Goal: Information Seeking & Learning: Find specific fact

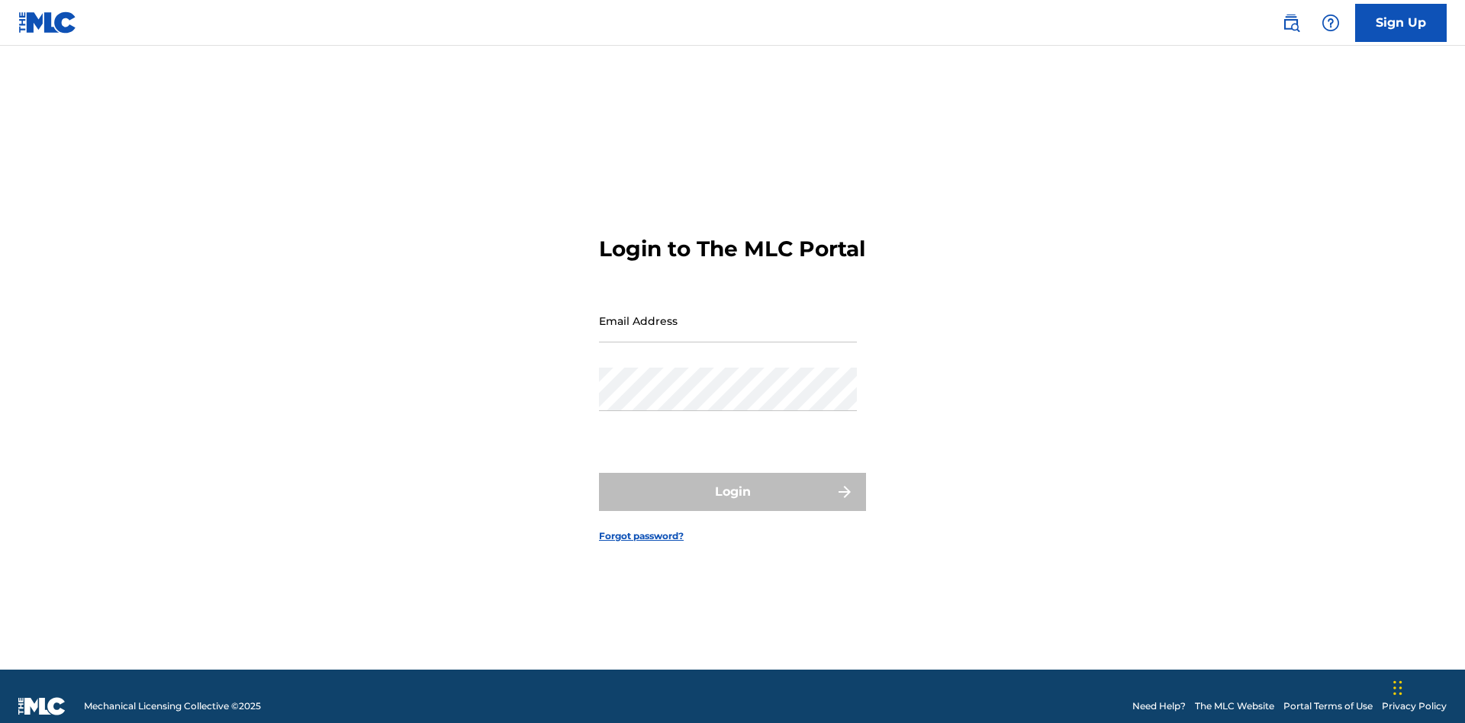
scroll to position [20, 0]
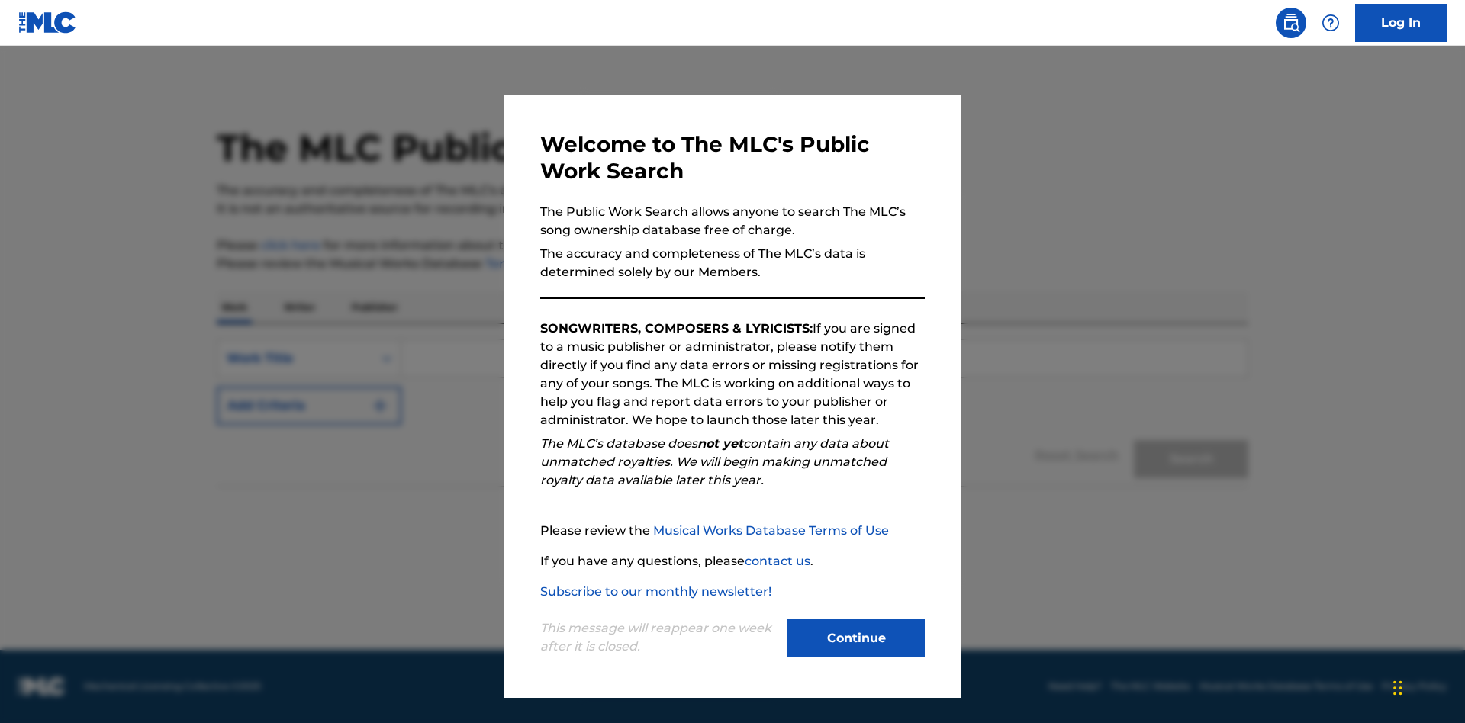
click at [856, 638] on button "Continue" at bounding box center [855, 638] width 137 height 38
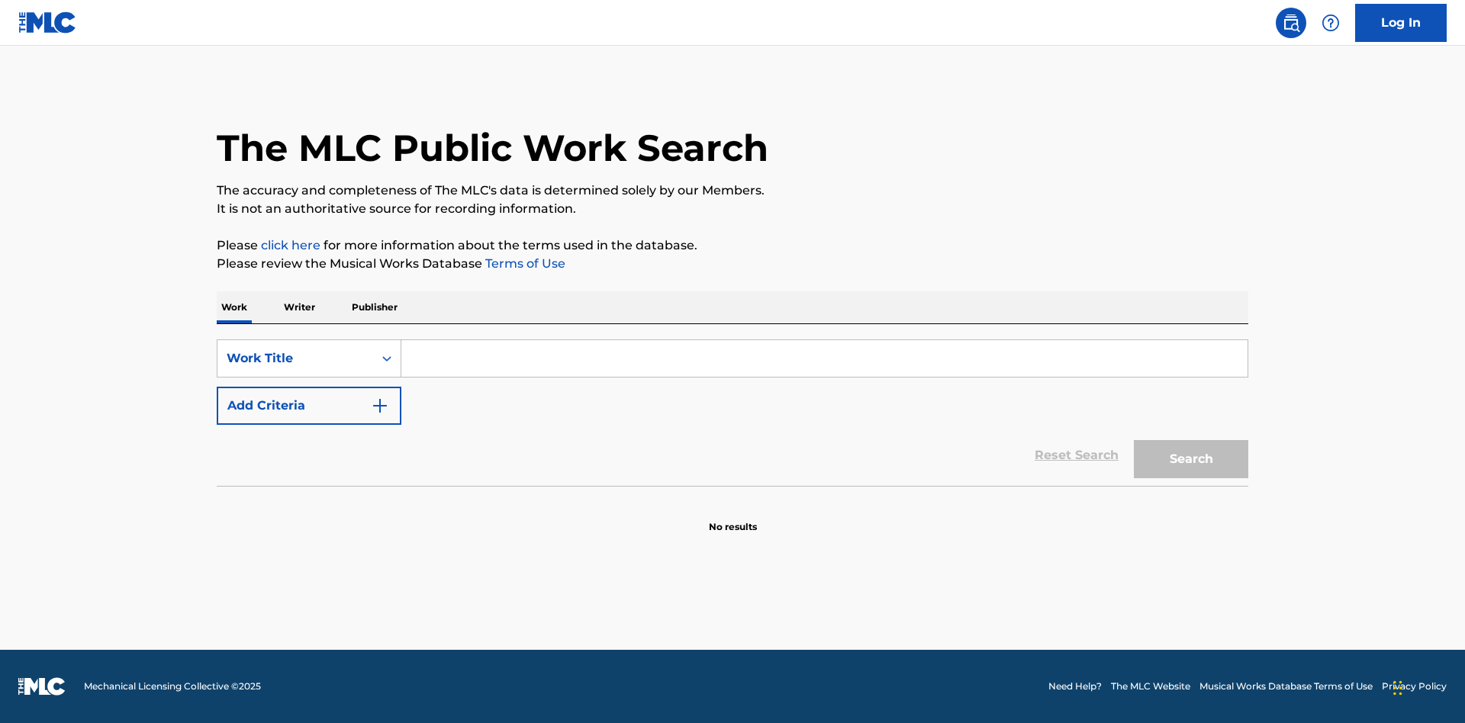
click at [309, 406] on button "Add Criteria" at bounding box center [309, 406] width 185 height 38
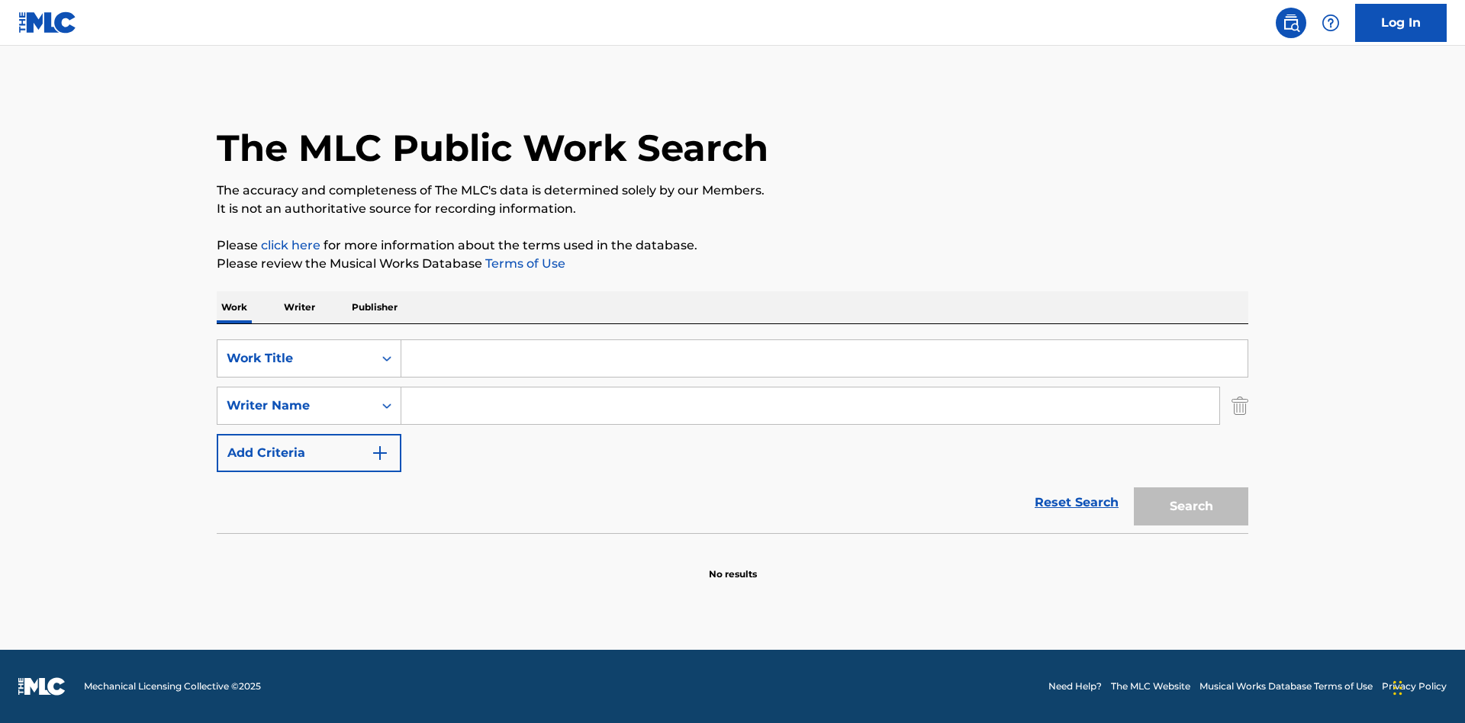
click at [309, 453] on button "Add Criteria" at bounding box center [309, 453] width 185 height 38
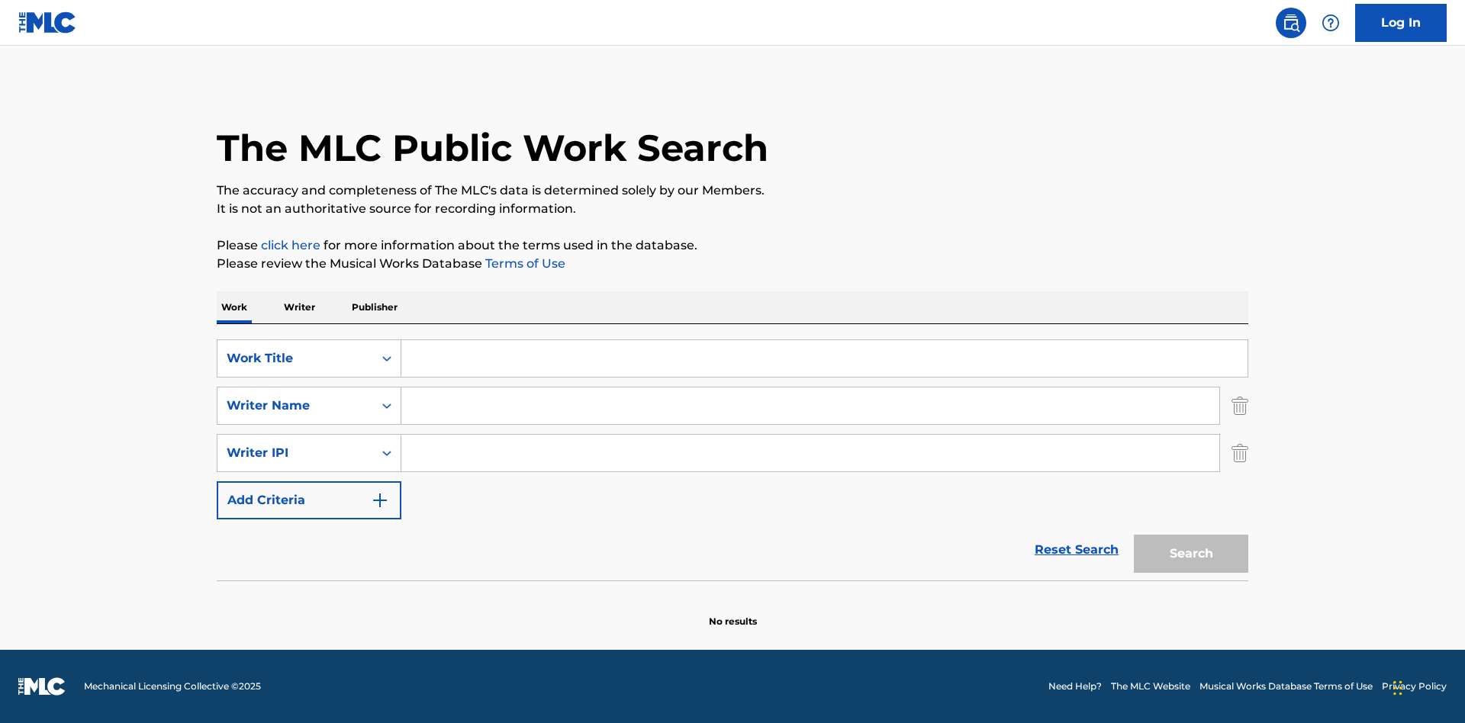
click at [309, 500] on button "Add Criteria" at bounding box center [309, 500] width 185 height 38
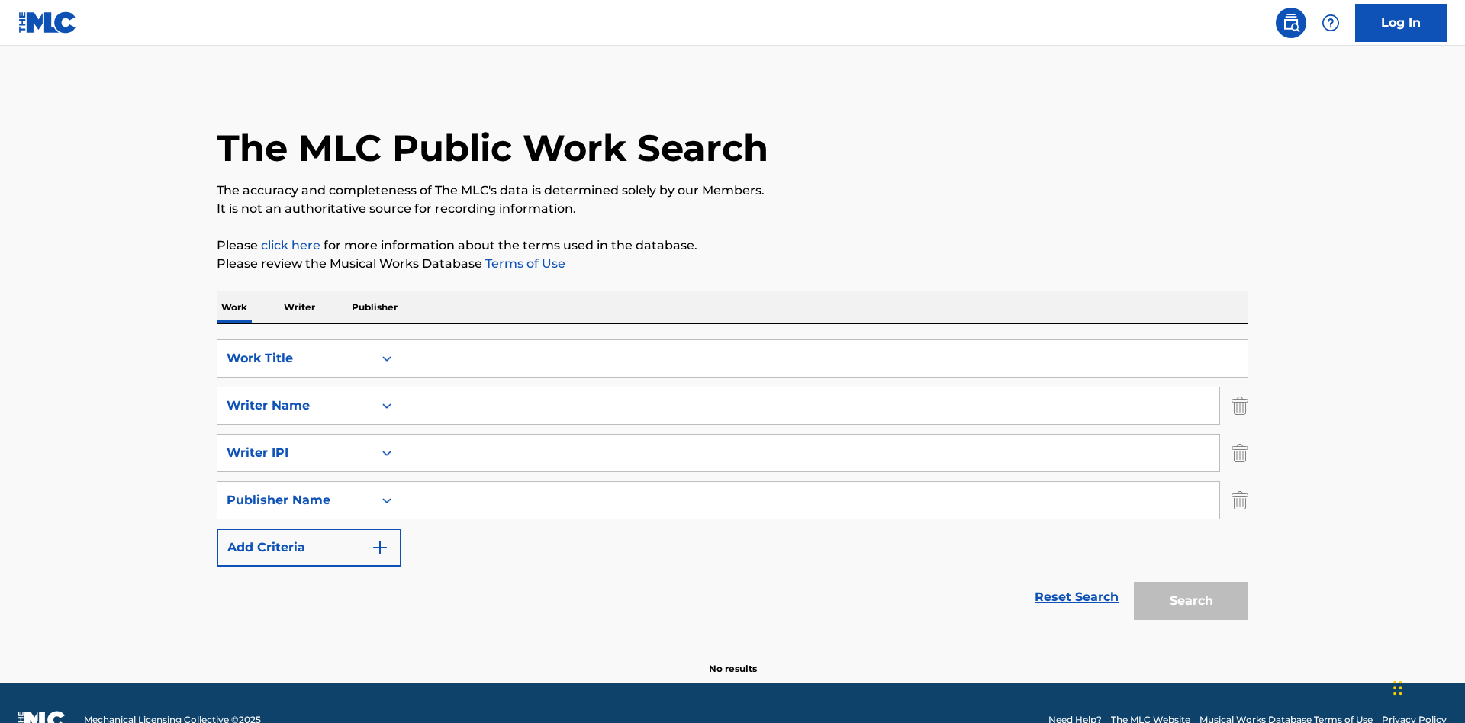
click at [309, 529] on button "Add Criteria" at bounding box center [309, 548] width 185 height 38
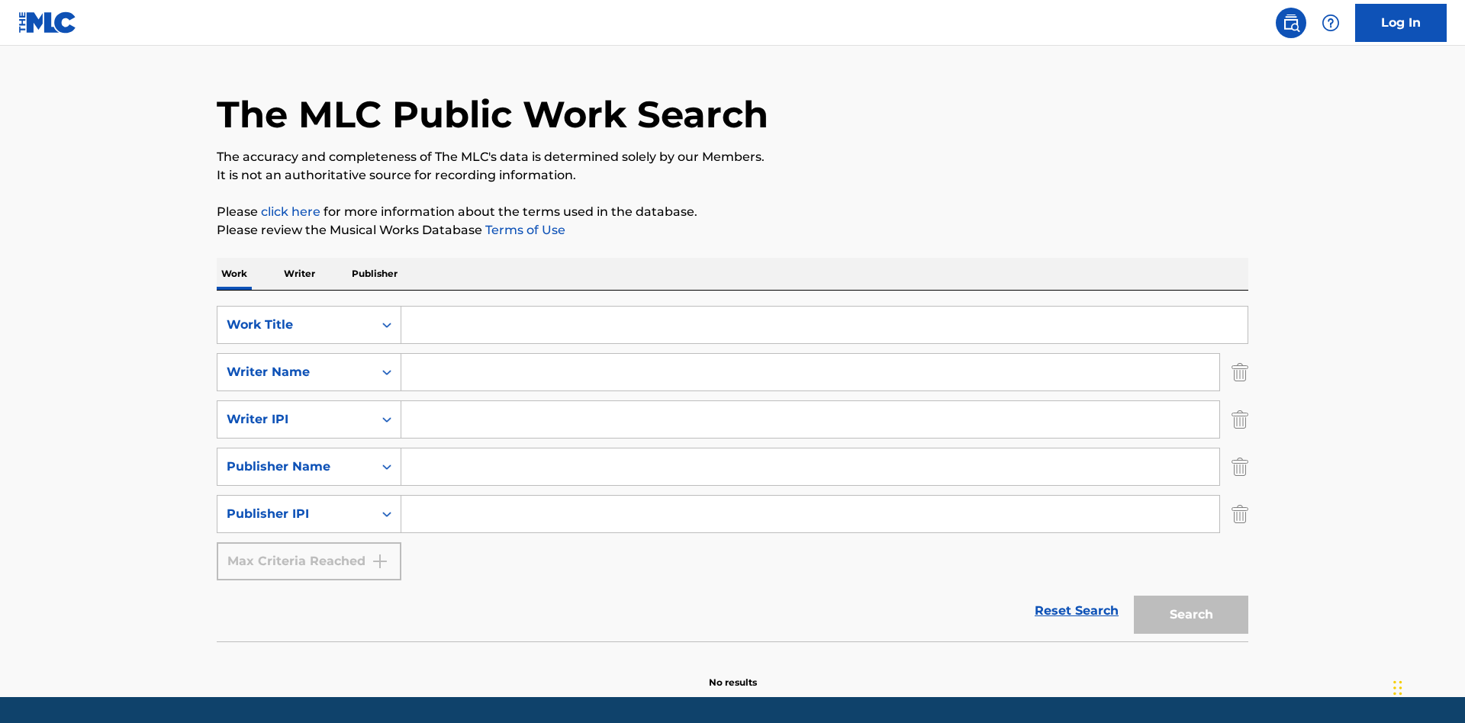
scroll to position [81, 0]
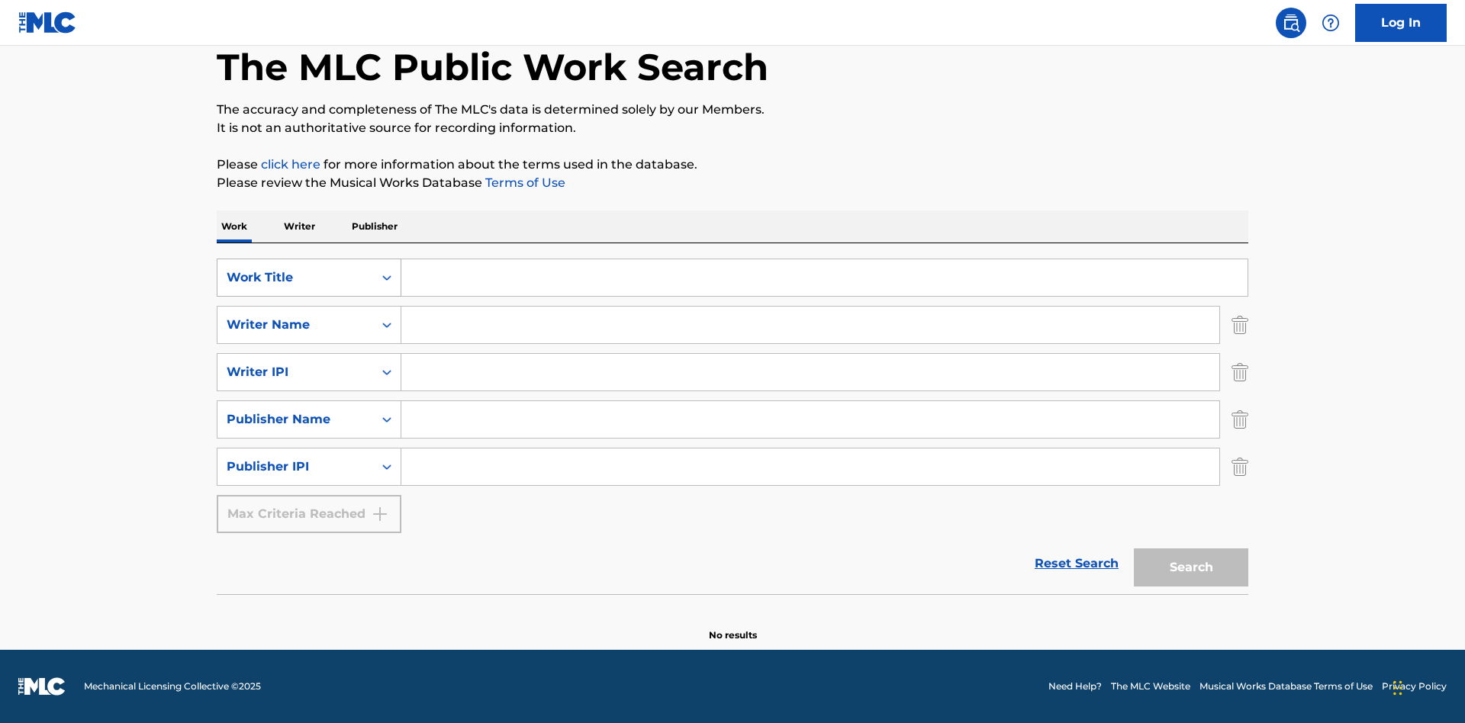
click at [295, 278] on div "Work Title" at bounding box center [295, 278] width 137 height 18
click at [309, 316] on div "ISWC" at bounding box center [308, 316] width 183 height 38
click at [295, 325] on div "Writer Name" at bounding box center [295, 325] width 137 height 18
click at [309, 363] on div "MLC Publisher Number" at bounding box center [308, 363] width 183 height 38
click at [295, 372] on div "Writer IPI" at bounding box center [295, 372] width 137 height 18
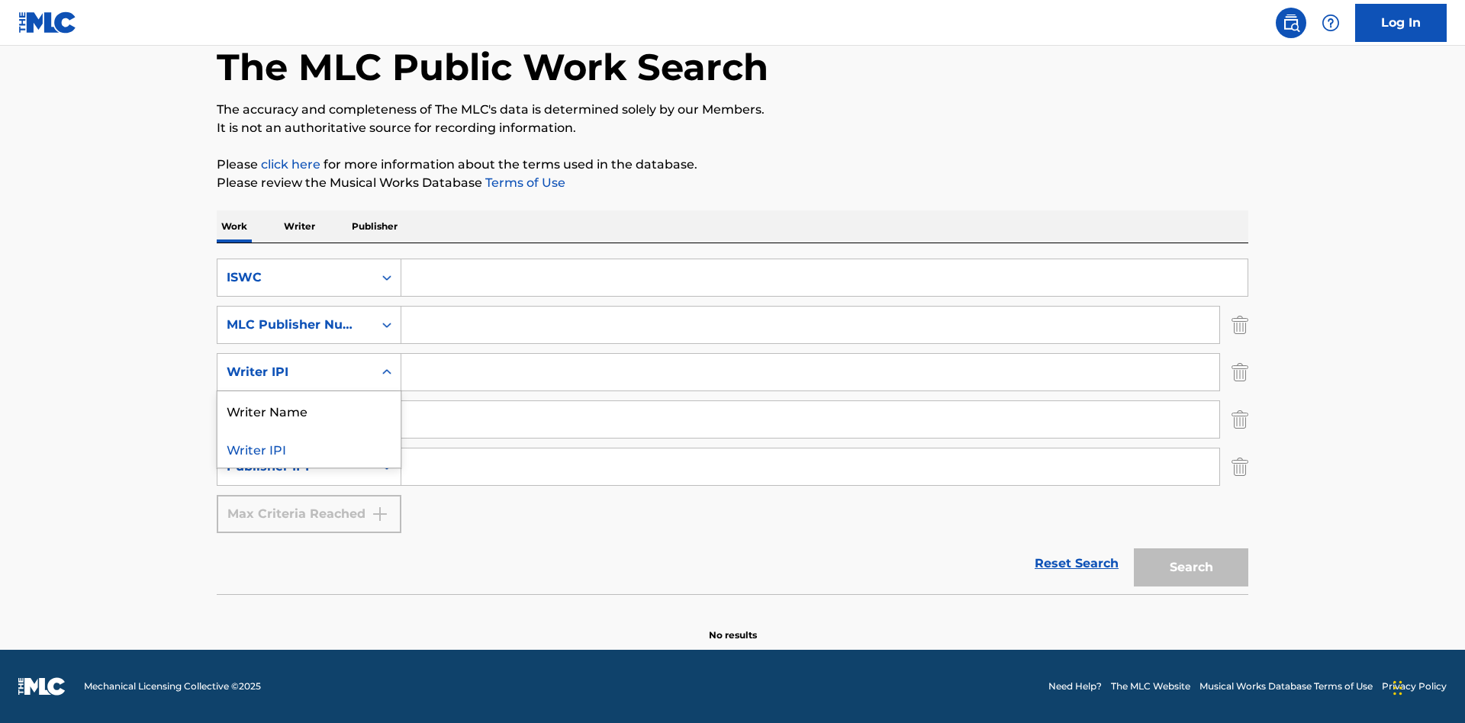
click at [309, 410] on div "Writer Name" at bounding box center [308, 410] width 183 height 38
click at [295, 420] on div "Publisher Name" at bounding box center [295, 419] width 137 height 18
click at [309, 458] on div "Writer IPI" at bounding box center [308, 458] width 183 height 38
click at [295, 467] on div "Publisher IPI" at bounding box center [295, 467] width 137 height 18
click at [309, 505] on div "Publisher Name" at bounding box center [308, 505] width 183 height 38
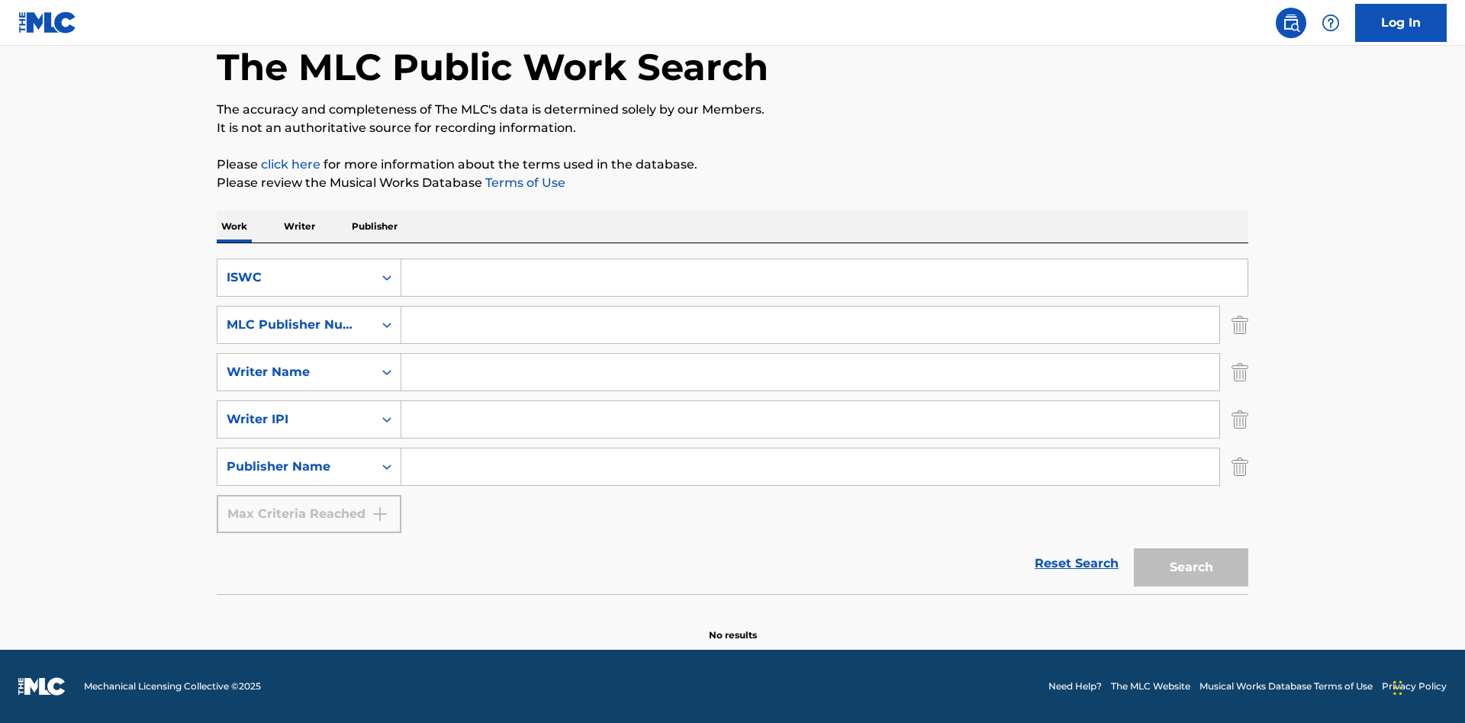
click at [824, 278] on input "Search Form" at bounding box center [824, 277] width 846 height 37
type input "T-917.105.8"
click at [810, 325] on input "Search Form" at bounding box center [810, 325] width 818 height 37
type input "P06967"
click at [810, 372] on input "Search Form" at bounding box center [810, 372] width 818 height 37
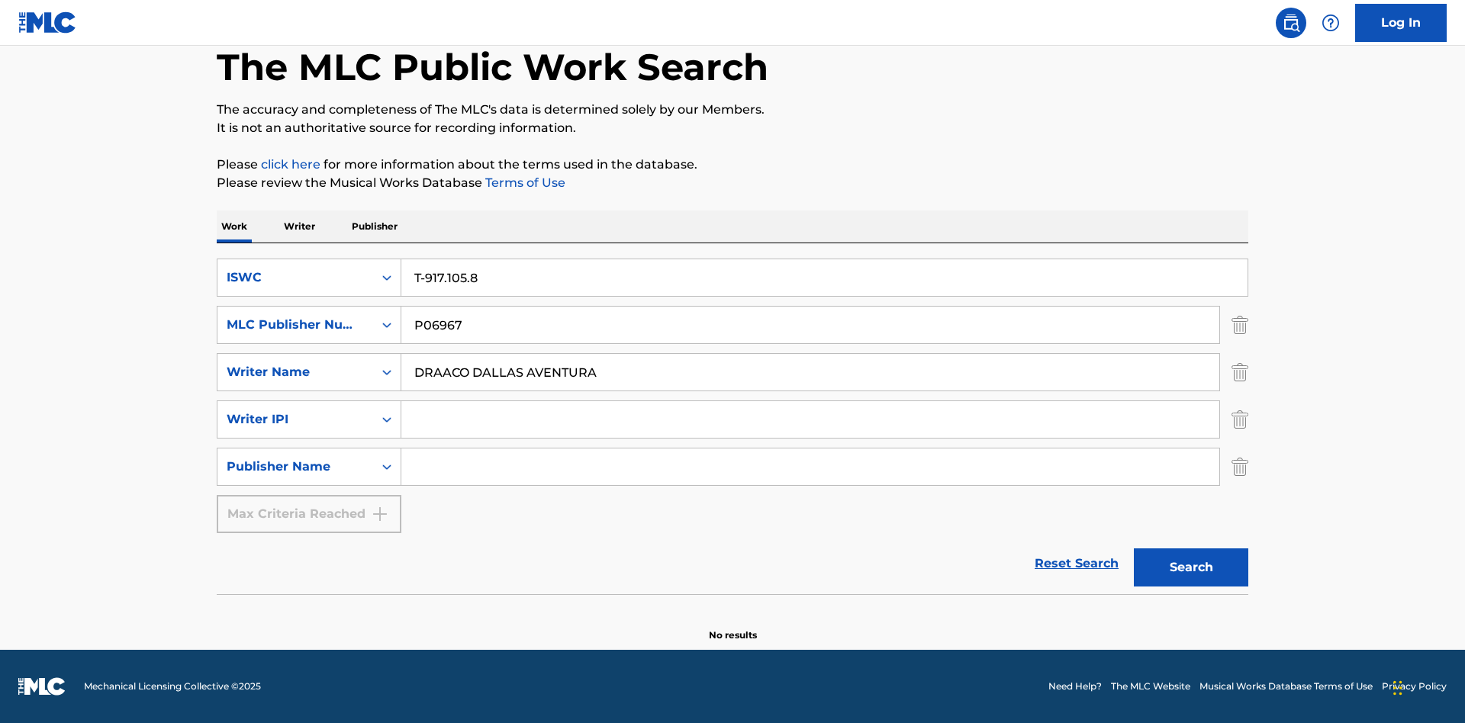
type input "DRAACO DALLAS AVENTURA"
click at [810, 420] on input "Search Form" at bounding box center [810, 419] width 818 height 37
type input "00766422818"
click at [810, 467] on input "Search Form" at bounding box center [810, 467] width 818 height 37
type input "DRAACO AVENTURA PUB DESIGNEE"
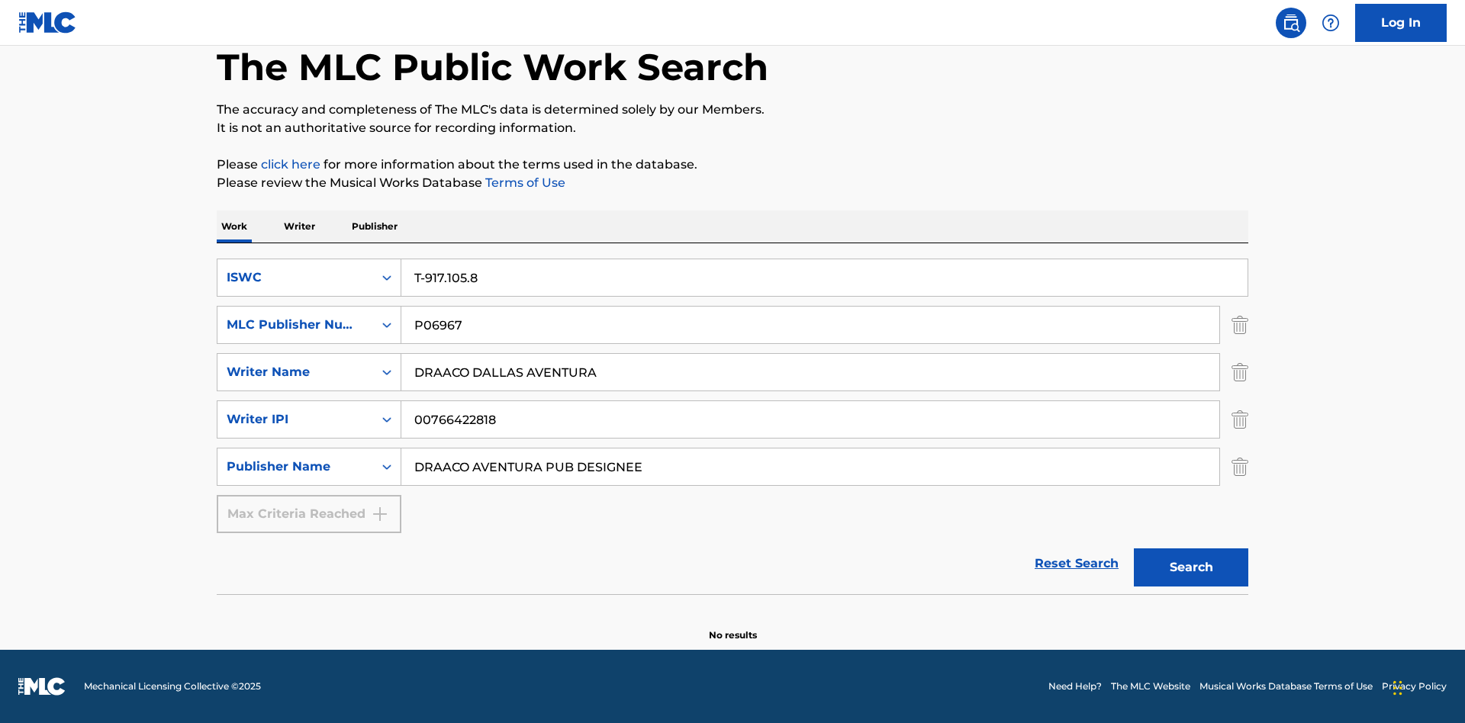
click at [1191, 568] on button "Search" at bounding box center [1191, 567] width 114 height 38
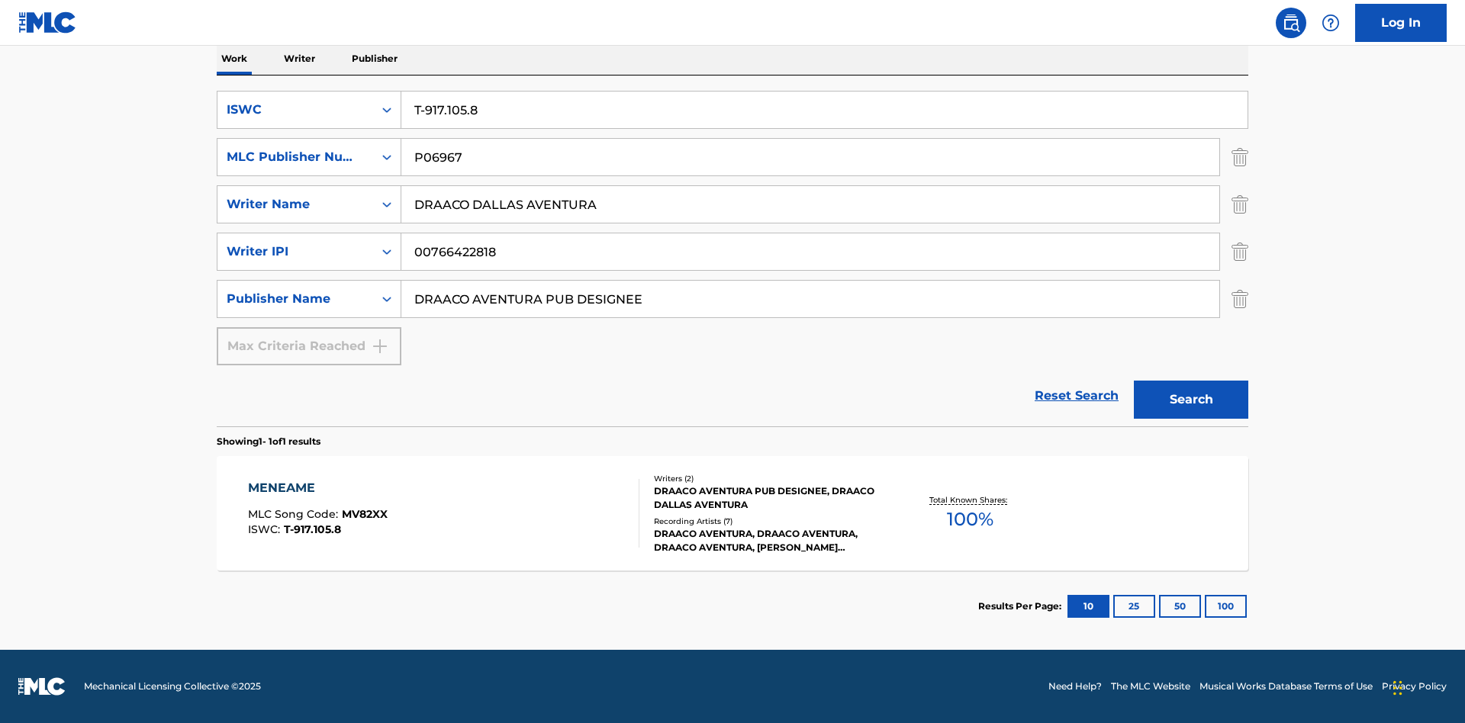
click at [1204, 606] on button "100" at bounding box center [1225, 606] width 42 height 23
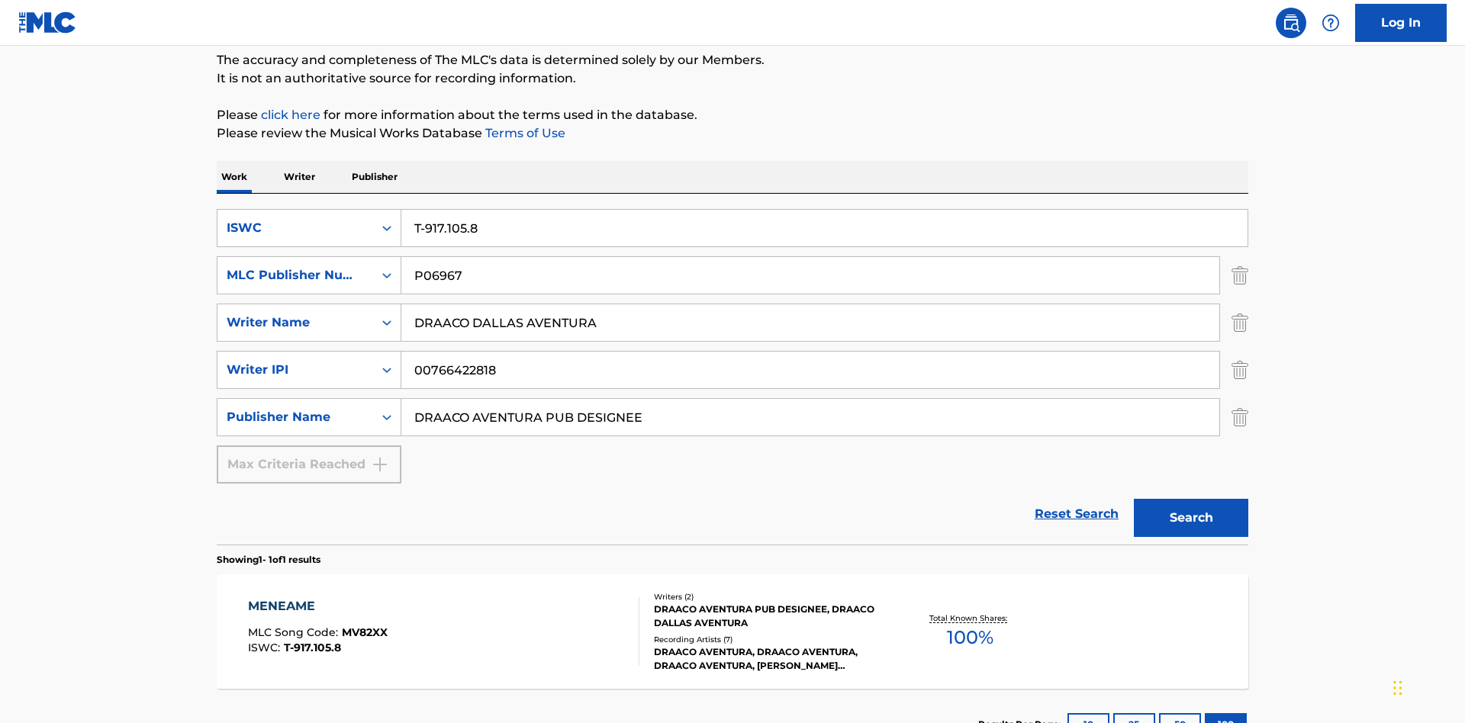
scroll to position [249, 0]
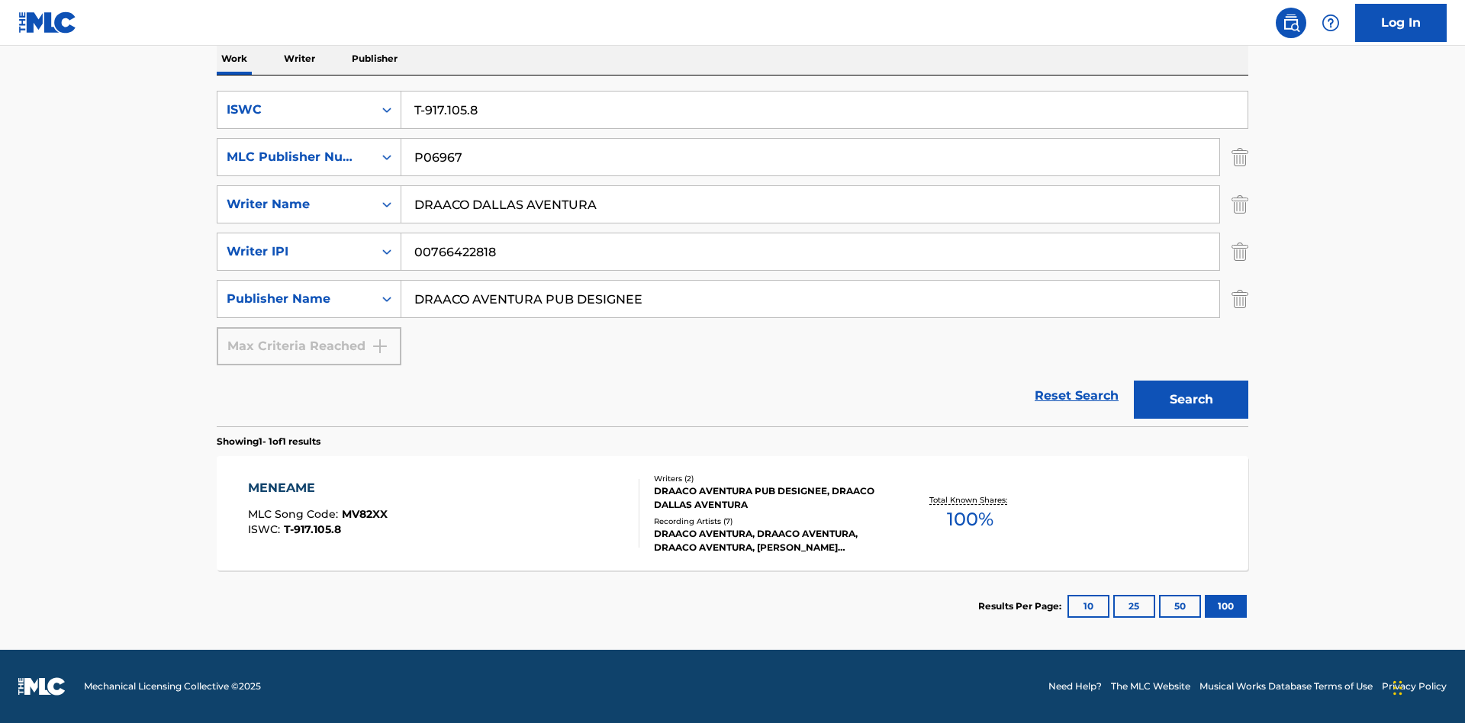
click at [317, 488] on div "MENEAME" at bounding box center [318, 488] width 140 height 18
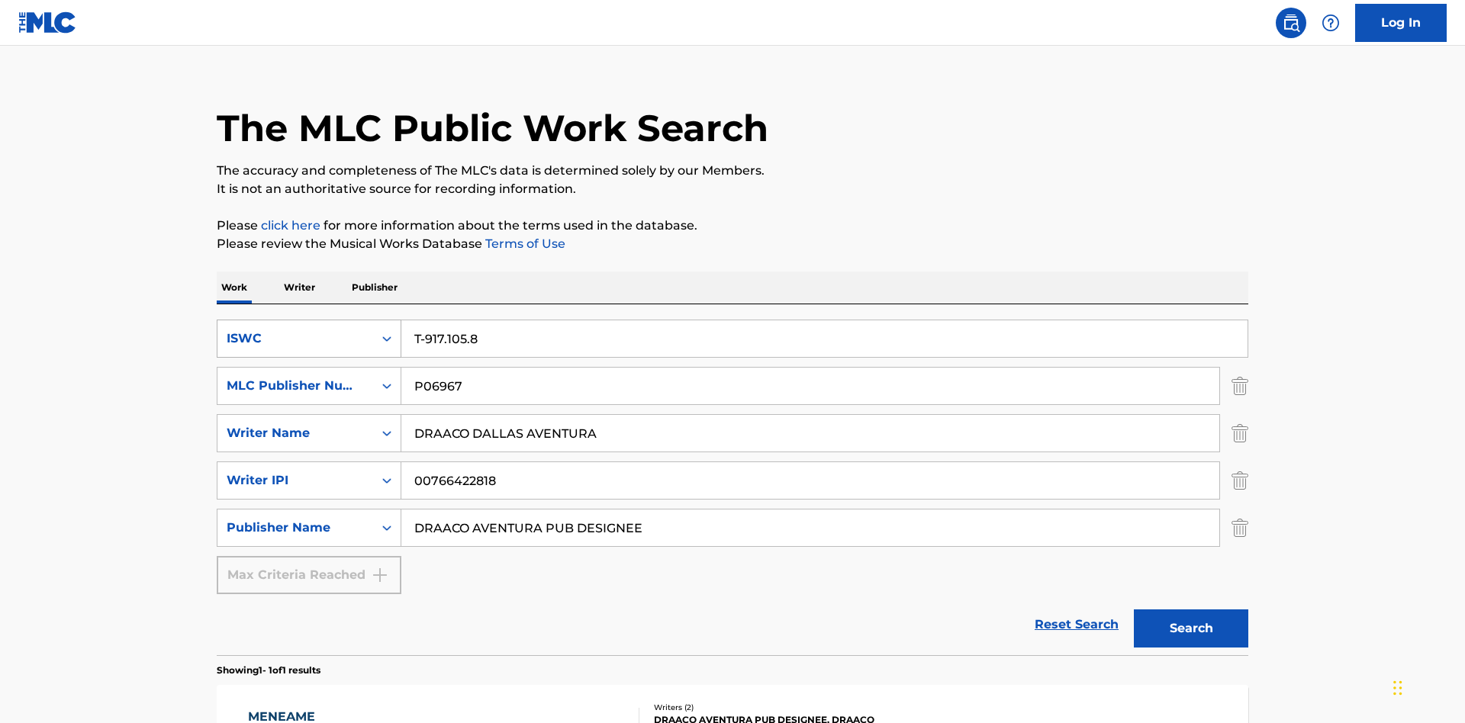
click at [295, 330] on div "ISWC" at bounding box center [295, 339] width 137 height 18
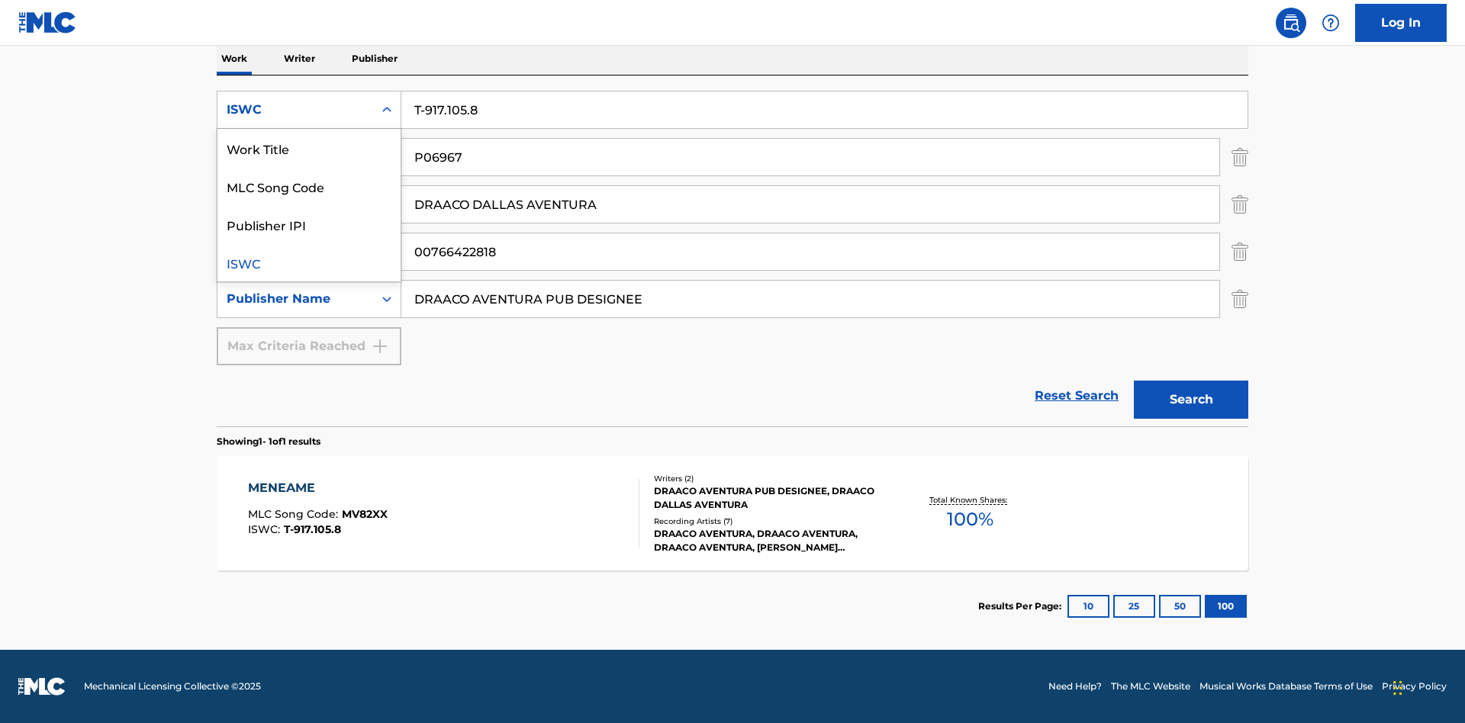
click at [309, 186] on div "MLC Song Code" at bounding box center [308, 186] width 183 height 38
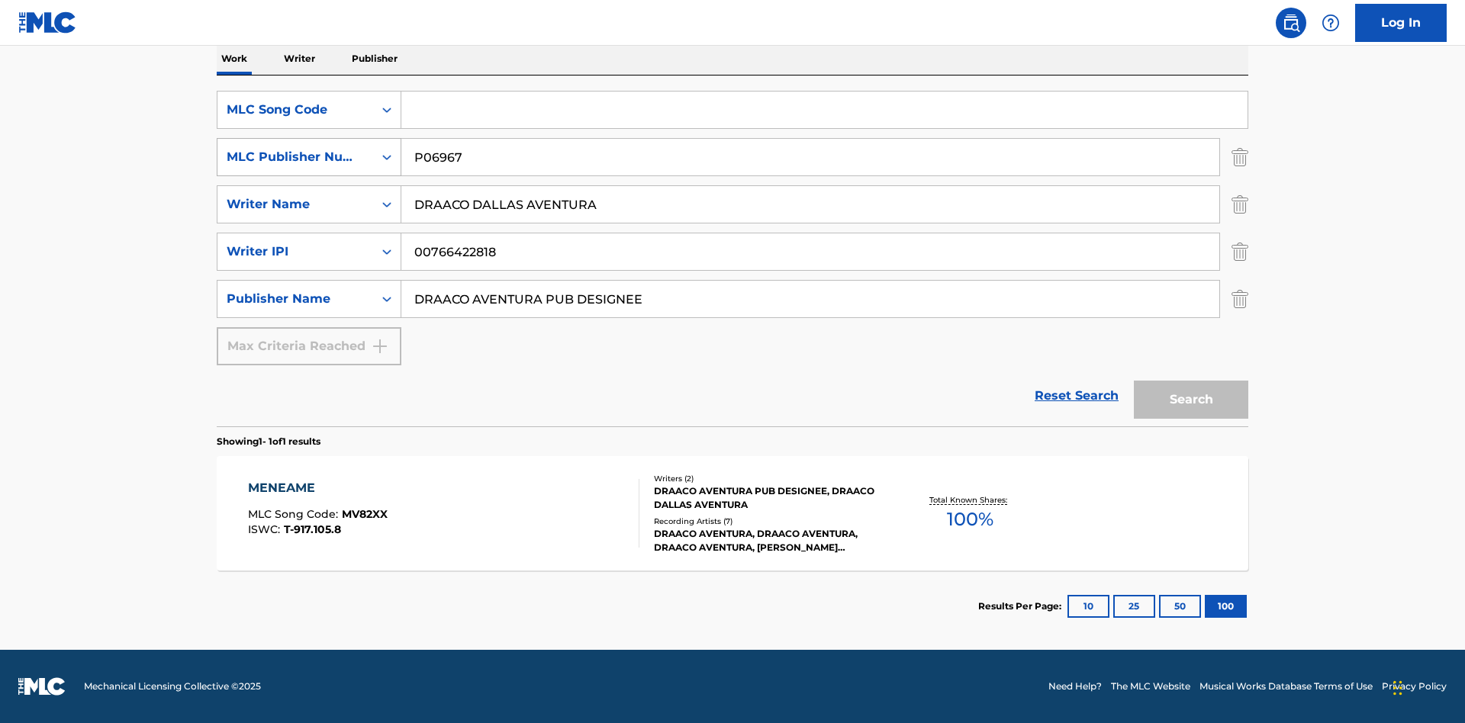
click at [295, 157] on div "MLC Publisher Number" at bounding box center [295, 157] width 137 height 18
click at [309, 195] on div "Publisher IPI" at bounding box center [308, 195] width 183 height 38
click at [824, 110] on input "Search Form" at bounding box center [824, 110] width 846 height 37
type input "MV82XX"
click at [810, 157] on input "Search Form" at bounding box center [810, 157] width 818 height 37
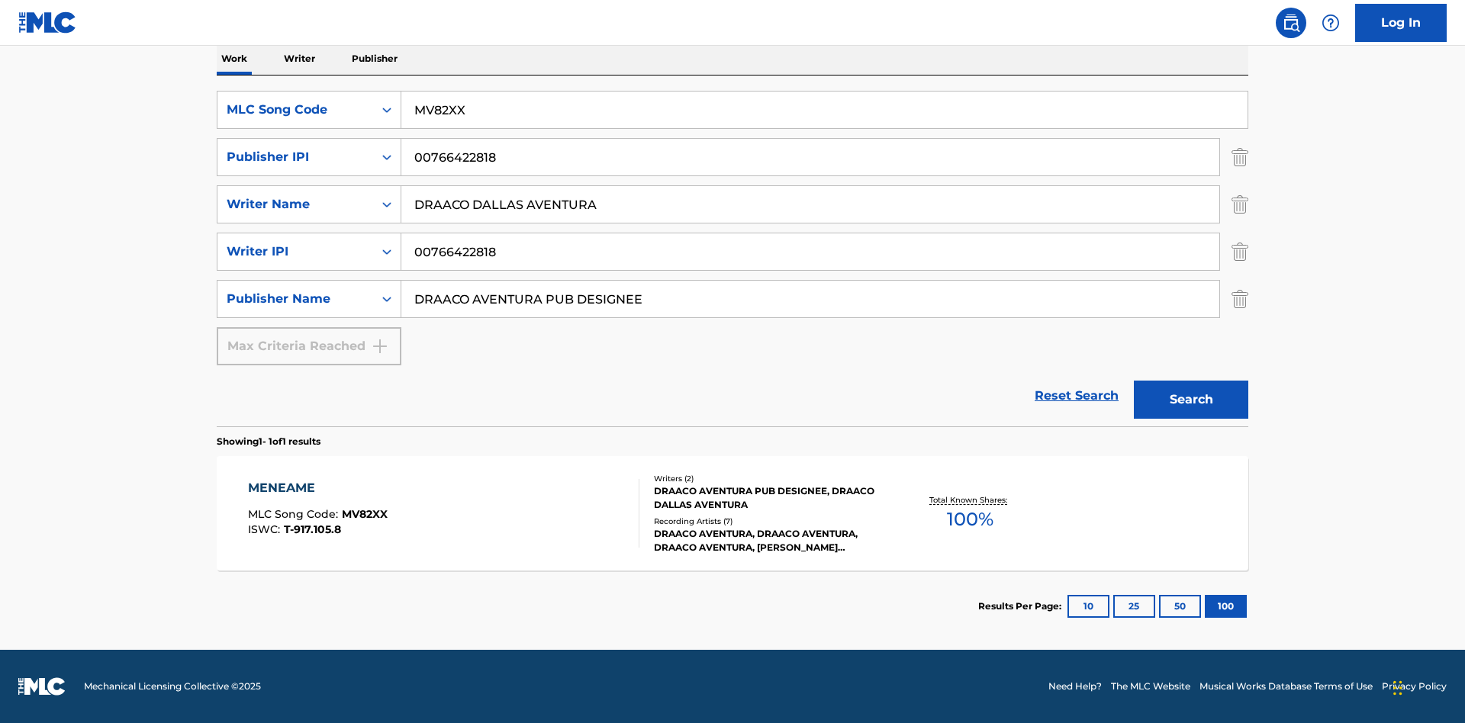
type input "00766422818"
click at [1191, 400] on button "Search" at bounding box center [1191, 400] width 114 height 38
click at [317, 488] on div "MENEAME" at bounding box center [318, 488] width 140 height 18
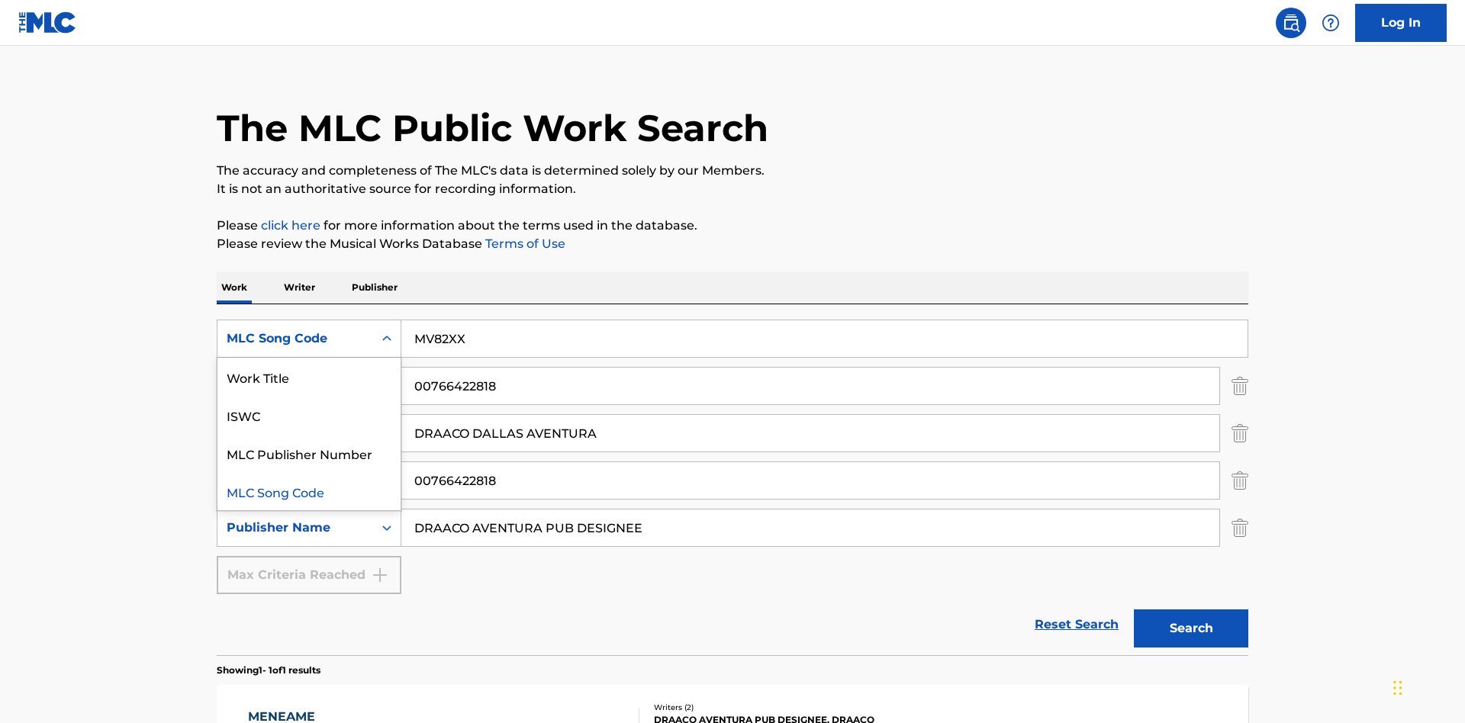
scroll to position [249, 0]
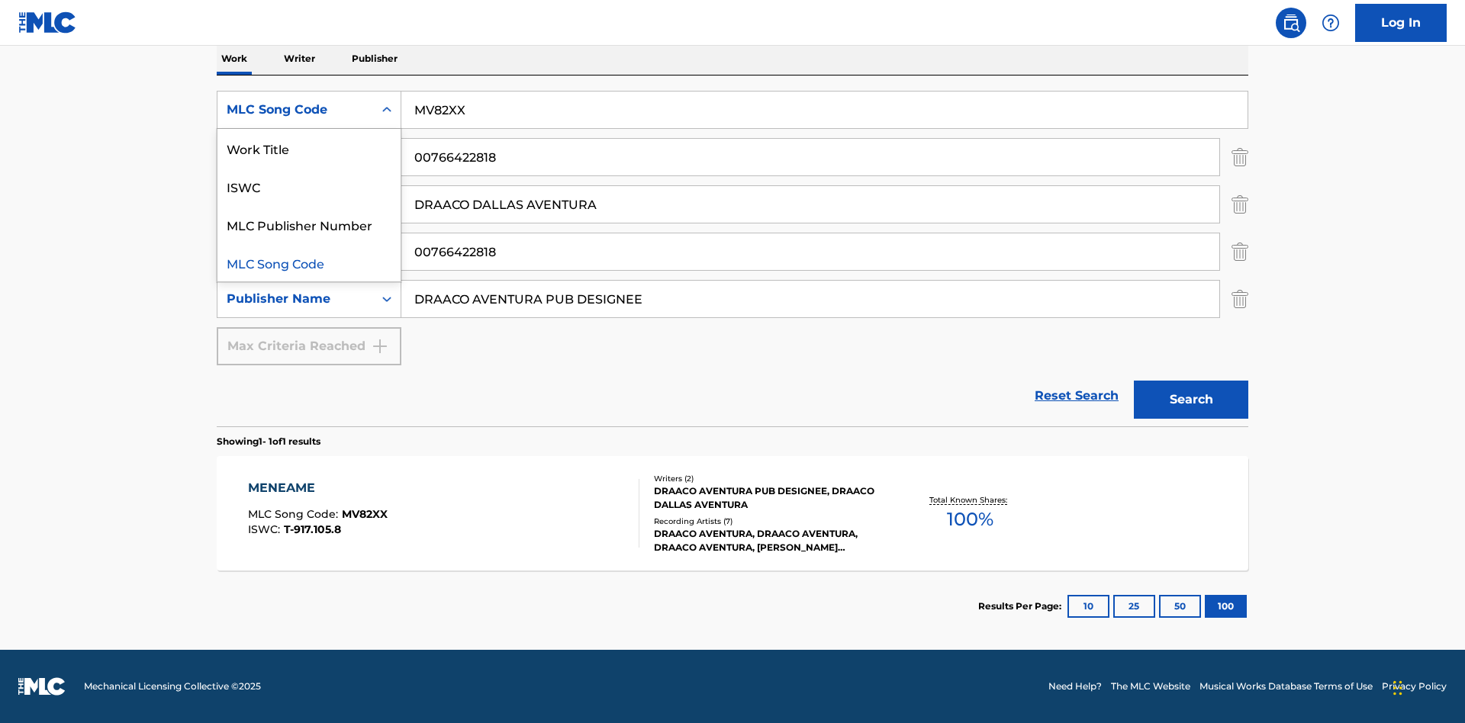
click at [309, 148] on div "Work Title" at bounding box center [308, 148] width 183 height 38
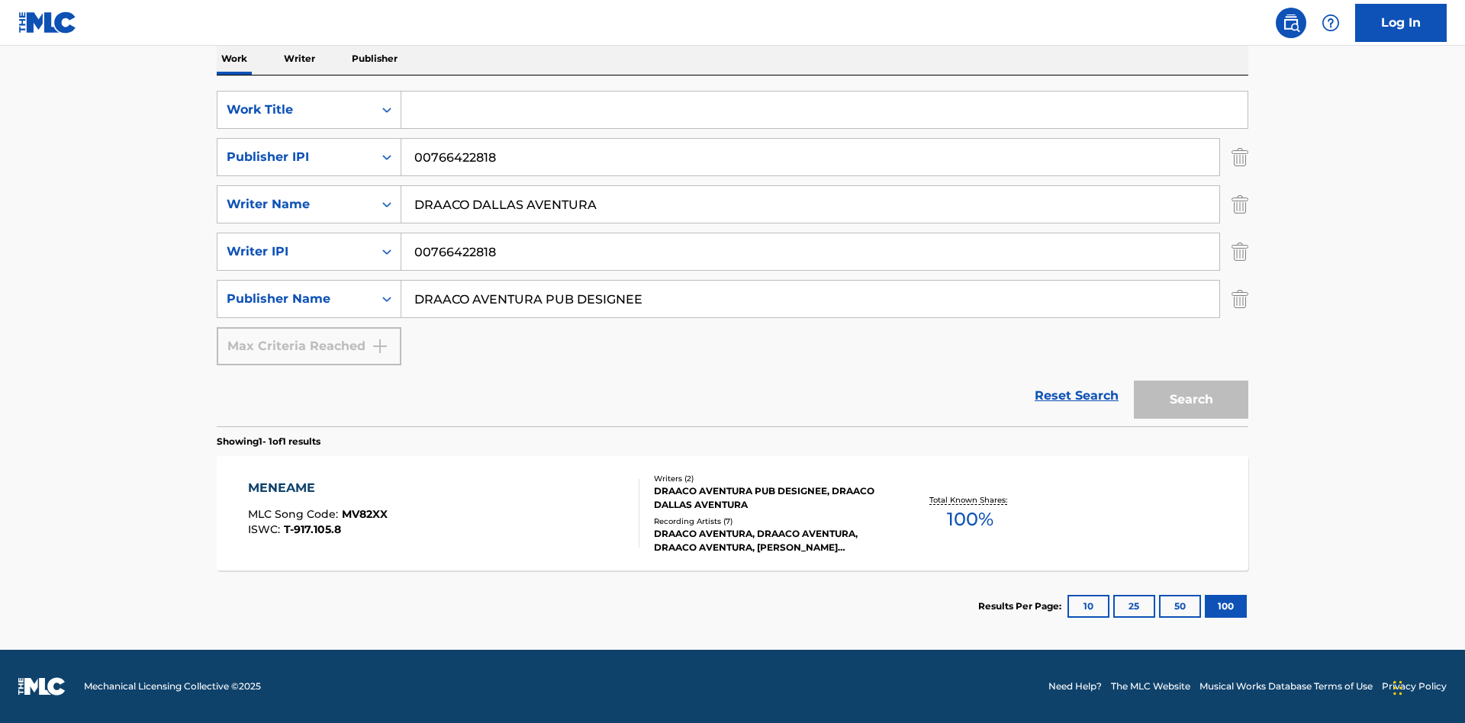
click at [824, 110] on input "Search Form" at bounding box center [824, 110] width 846 height 37
type input "MENEAME"
click at [1191, 400] on button "Search" at bounding box center [1191, 400] width 114 height 38
